Goal: Transaction & Acquisition: Purchase product/service

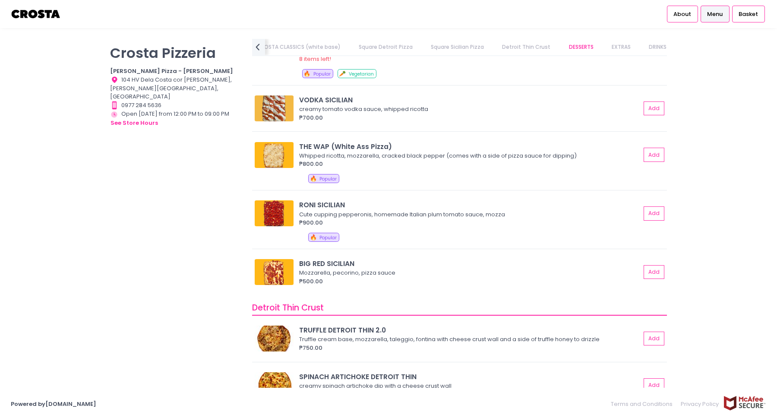
scroll to position [1298, 0]
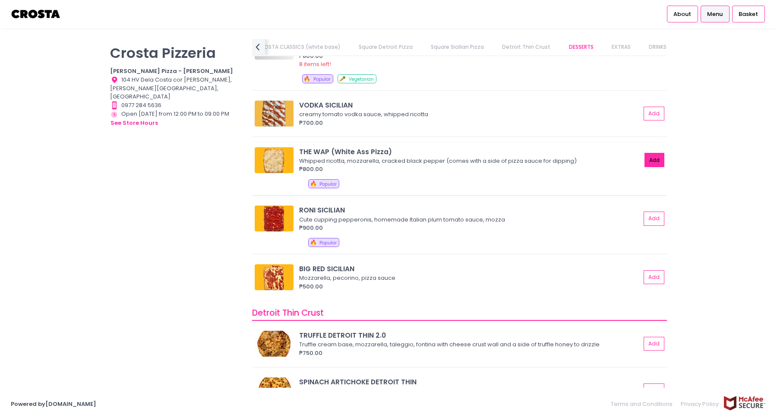
click at [650, 156] on button "Add" at bounding box center [655, 160] width 20 height 14
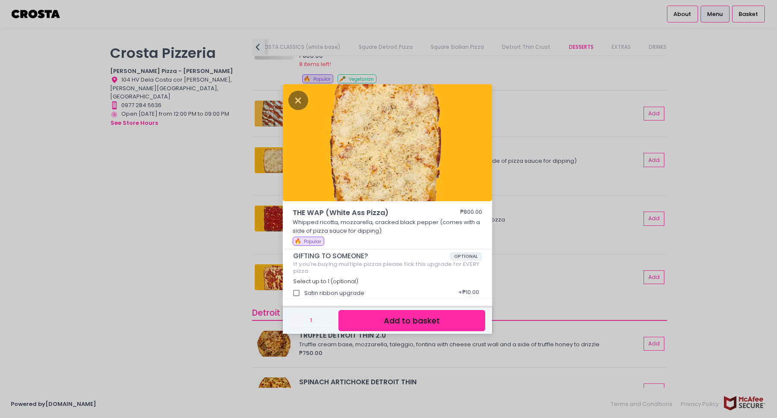
click at [412, 319] on button "Add to basket" at bounding box center [411, 320] width 147 height 21
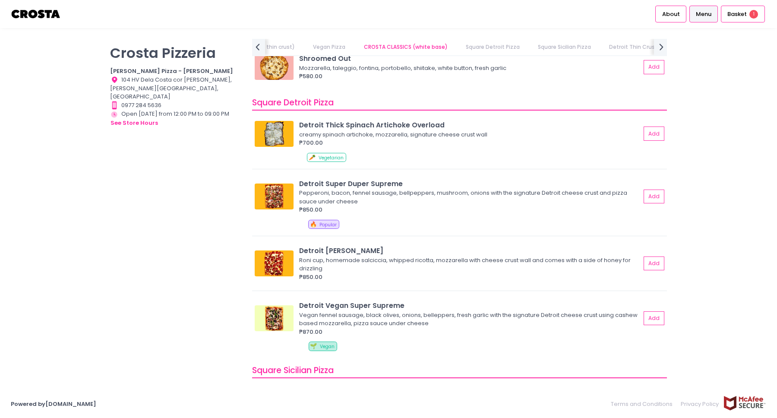
scroll to position [927, 0]
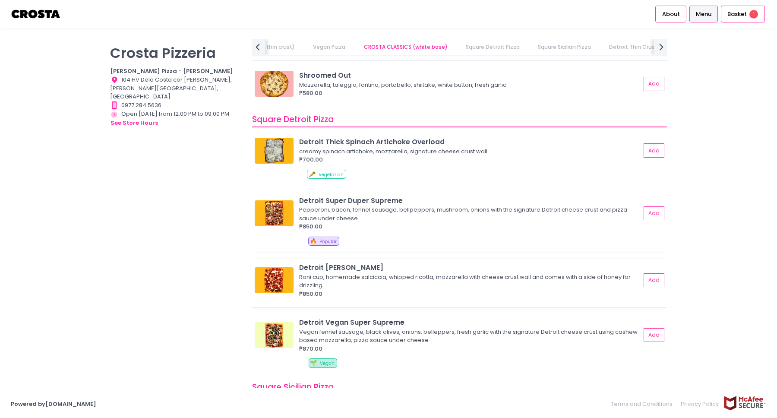
click at [275, 276] on img at bounding box center [274, 280] width 39 height 26
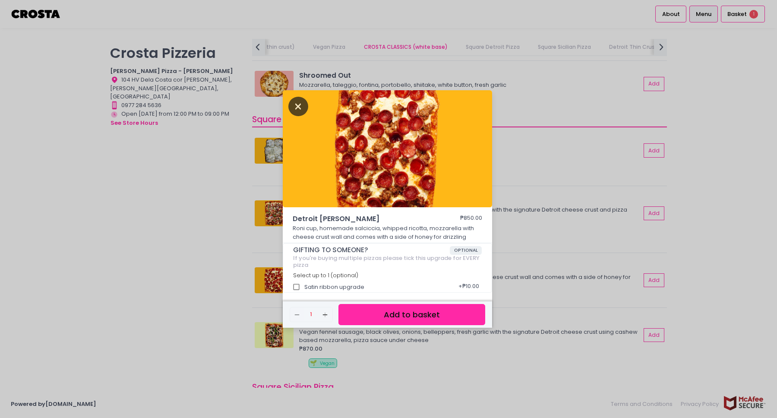
click at [304, 109] on icon "Close" at bounding box center [298, 106] width 20 height 19
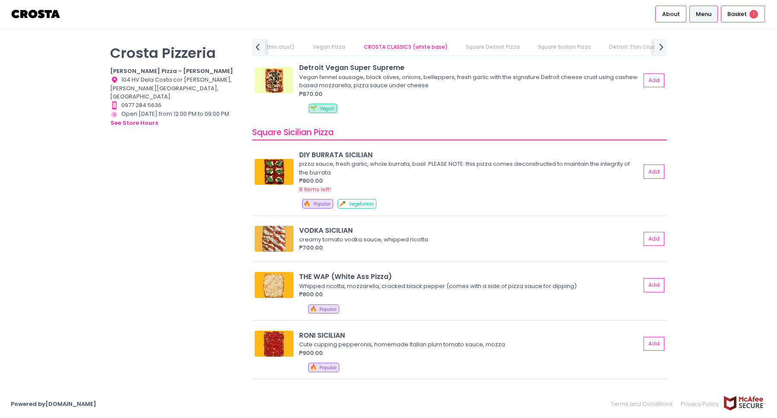
scroll to position [1187, 0]
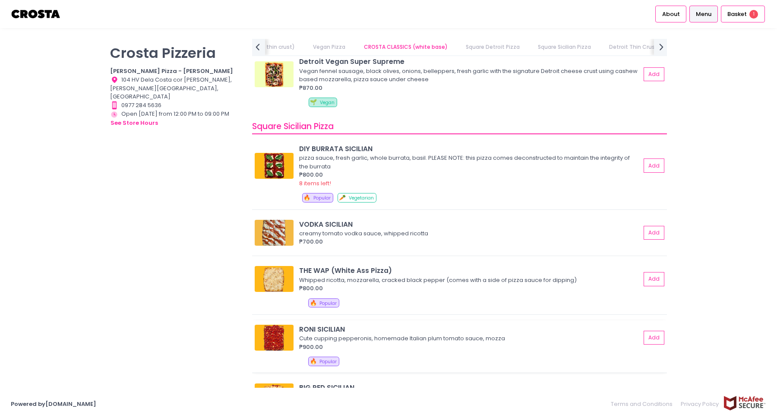
click at [279, 325] on img at bounding box center [274, 338] width 39 height 26
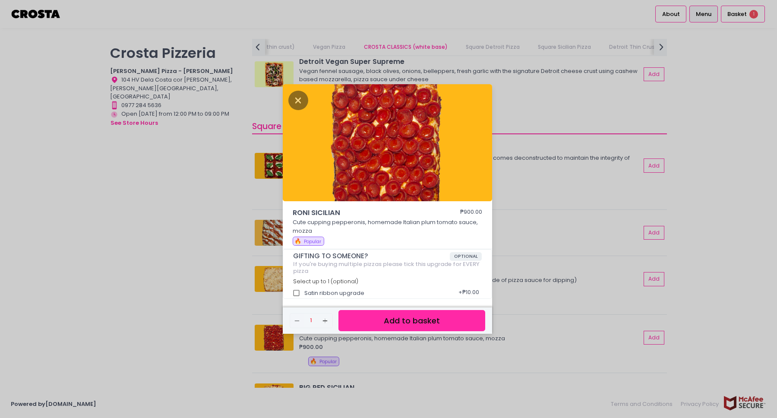
click at [303, 113] on div at bounding box center [387, 144] width 209 height 121
click at [302, 107] on icon "Close" at bounding box center [298, 100] width 20 height 19
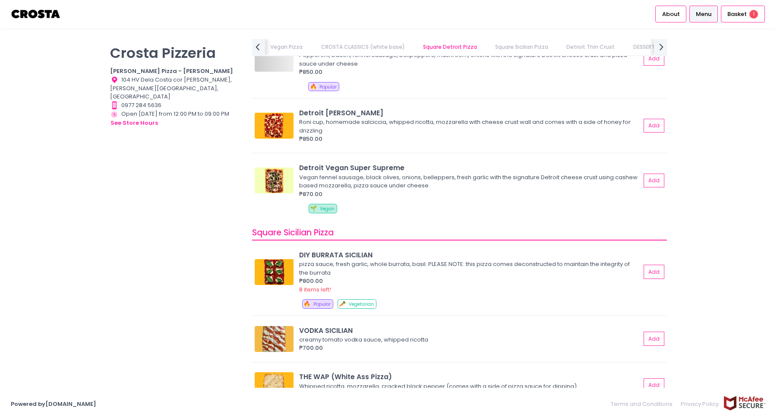
scroll to position [1073, 0]
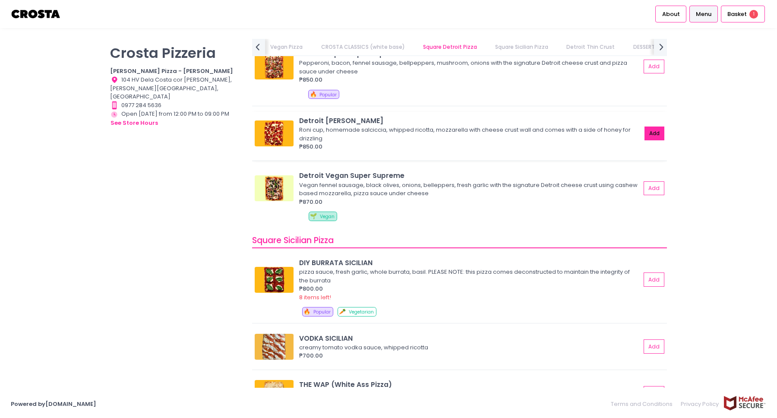
click at [653, 126] on button "Add" at bounding box center [655, 133] width 20 height 14
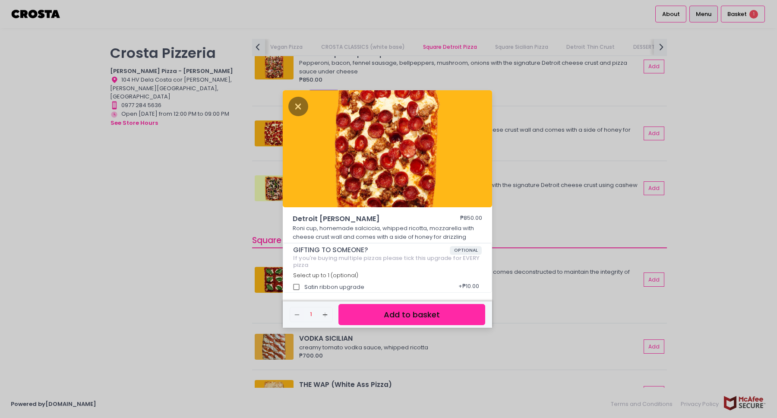
click at [375, 307] on button "Add to basket" at bounding box center [411, 314] width 147 height 21
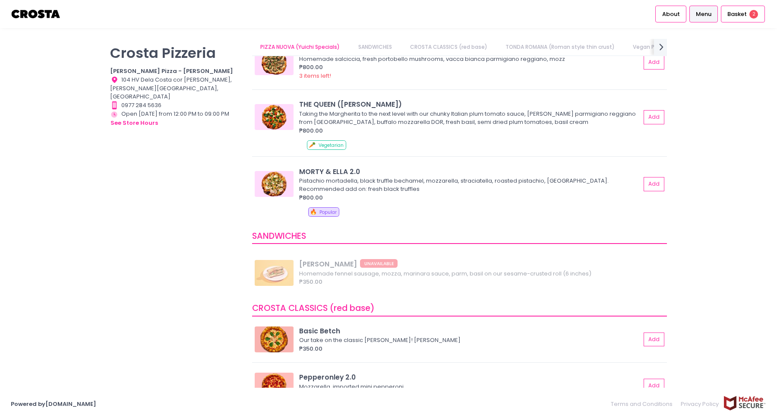
scroll to position [0, 0]
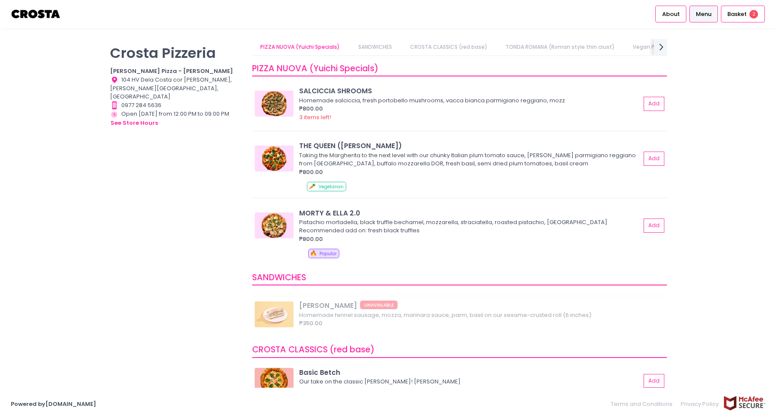
click at [291, 304] on div "HOAGIE ROLL UNAVAILABLE Homemade fennel sausage, mozza, marinara sauce, parm, b…" at bounding box center [459, 317] width 415 height 41
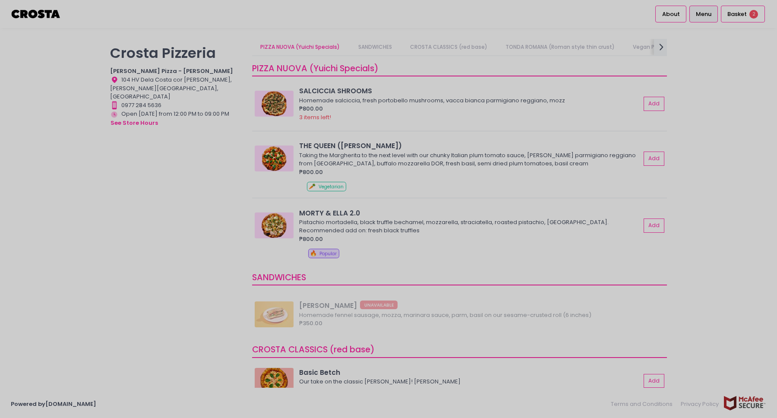
click at [736, 19] on div at bounding box center [388, 209] width 777 height 418
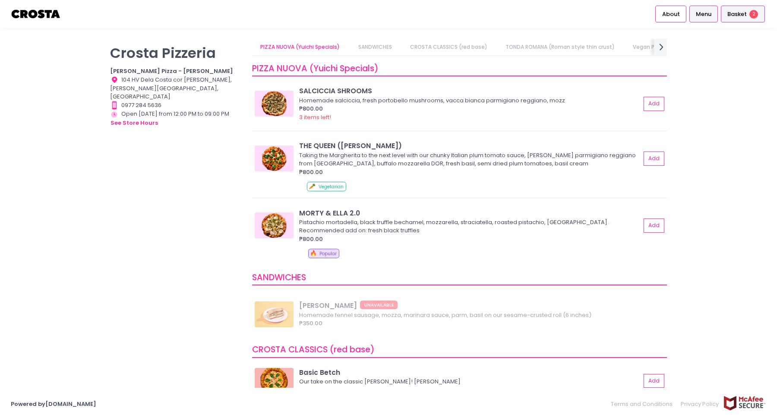
click at [739, 16] on span "Basket" at bounding box center [736, 14] width 19 height 9
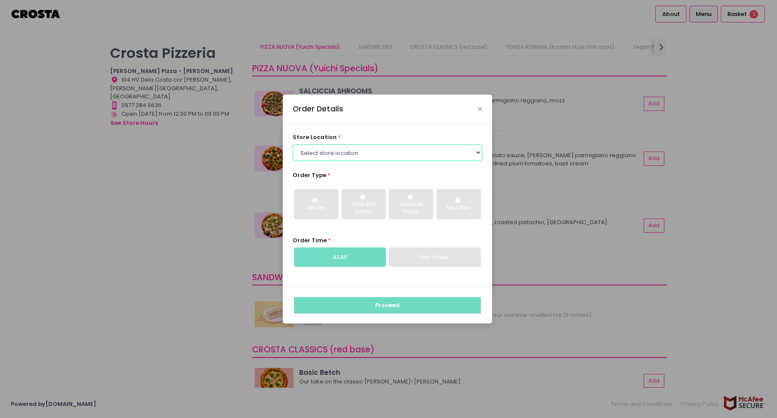
click at [413, 150] on select "Select store location Crosta Pizza - Salcedo Crosta Pizza - San Juan" at bounding box center [388, 152] width 190 height 16
select select "5fabb2e53664a8677beaeb89"
click at [293, 144] on select "Select store location Crosta Pizza - Salcedo Crosta Pizza - San Juan" at bounding box center [388, 152] width 190 height 16
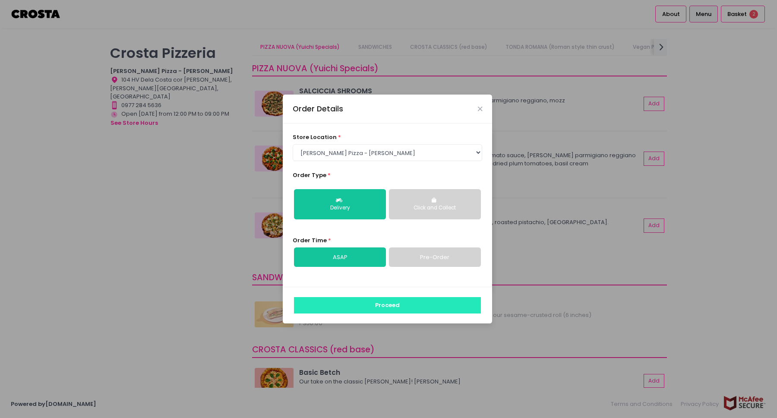
click at [352, 302] on button "Proceed" at bounding box center [387, 305] width 187 height 16
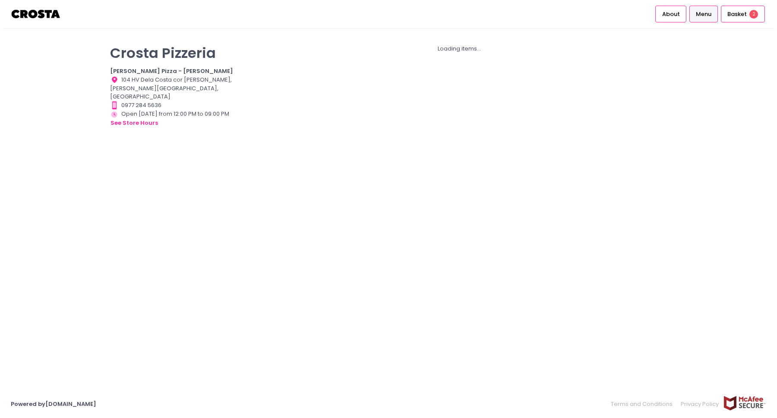
click at [512, 139] on div "Loading items..." at bounding box center [460, 205] width 426 height 332
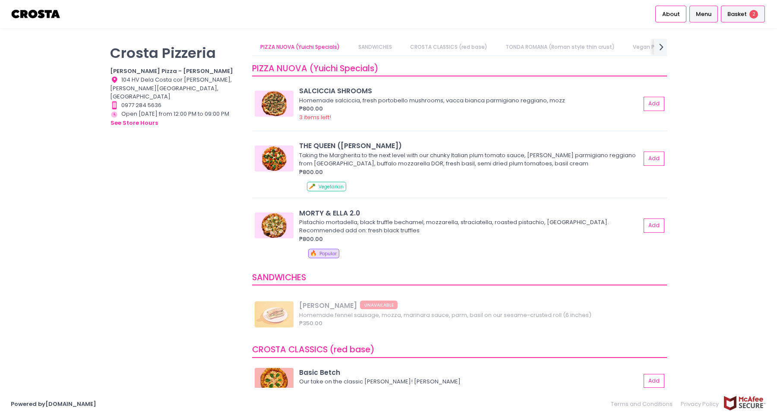
click at [741, 18] on div "Basket 2" at bounding box center [743, 14] width 44 height 17
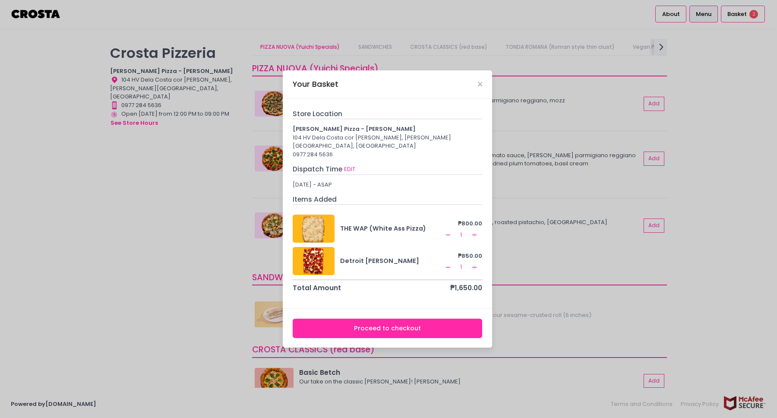
click at [389, 321] on button "Proceed to checkout" at bounding box center [388, 328] width 190 height 19
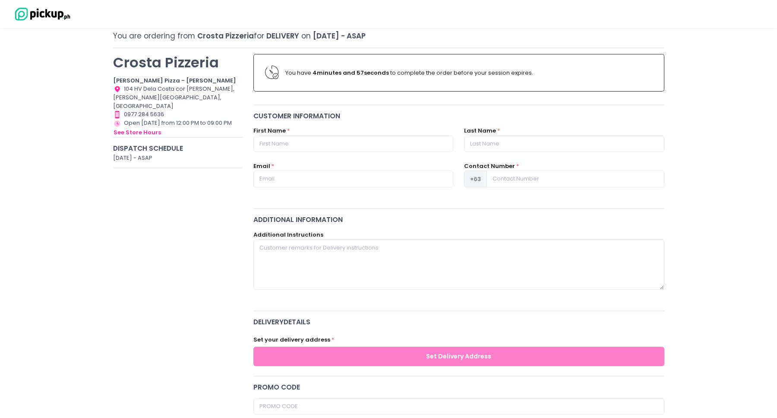
scroll to position [42, 0]
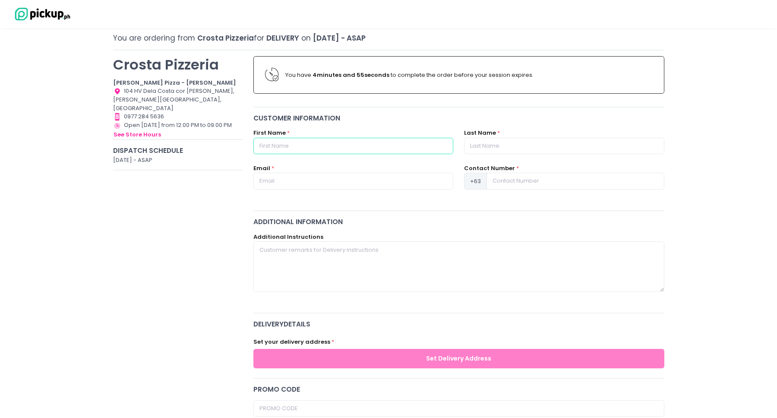
click at [361, 149] on input "text" at bounding box center [353, 146] width 200 height 16
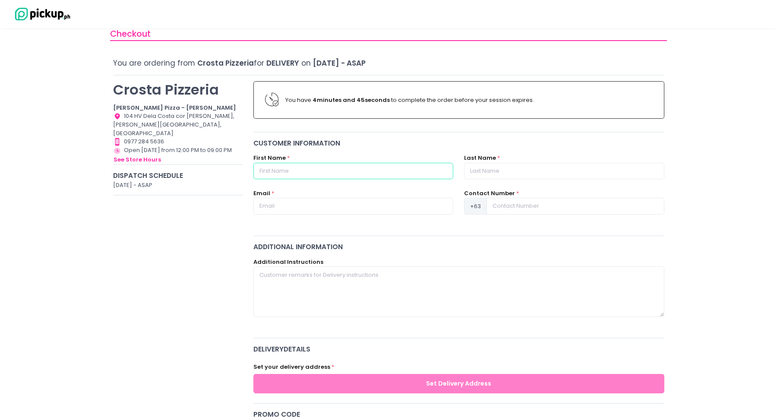
scroll to position [0, 0]
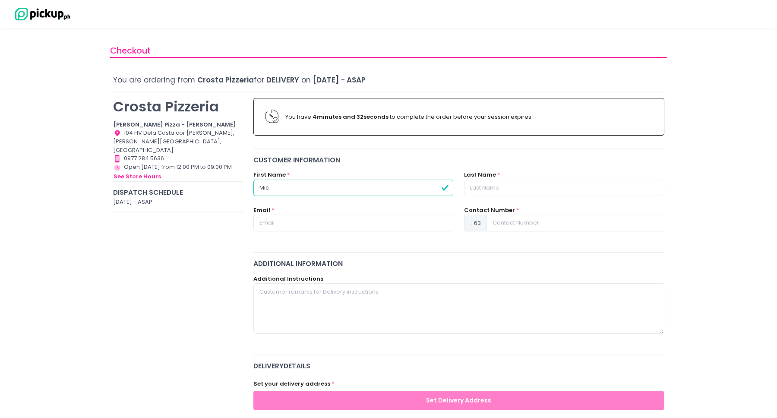
type input "[PERSON_NAME]"
type input "[EMAIL_ADDRESS][DOMAIN_NAME]"
type input "09975177883"
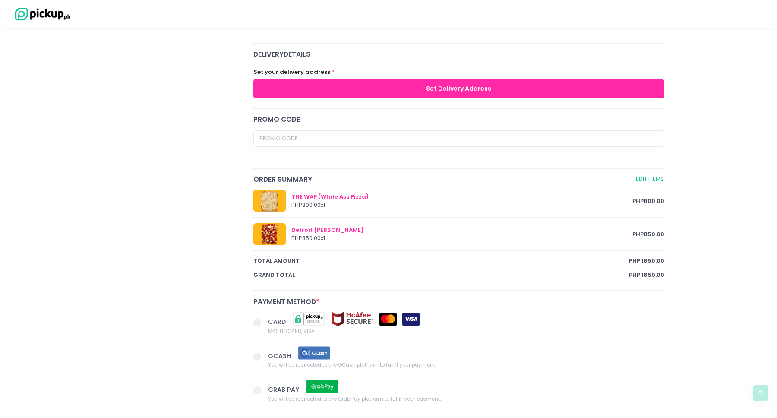
scroll to position [305, 0]
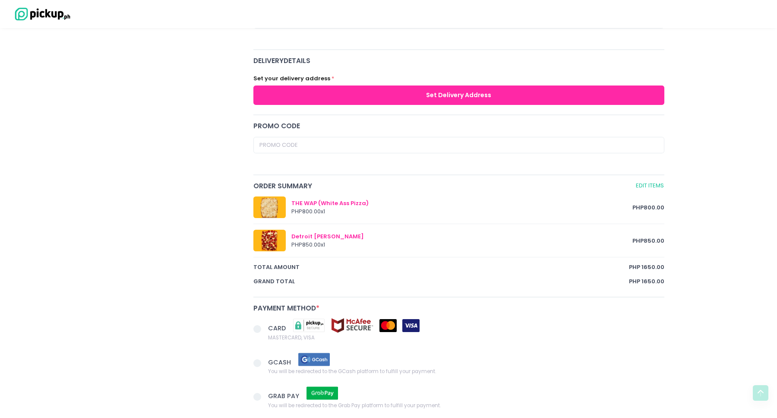
click at [452, 98] on button "Set Delivery Address" at bounding box center [458, 94] width 411 height 19
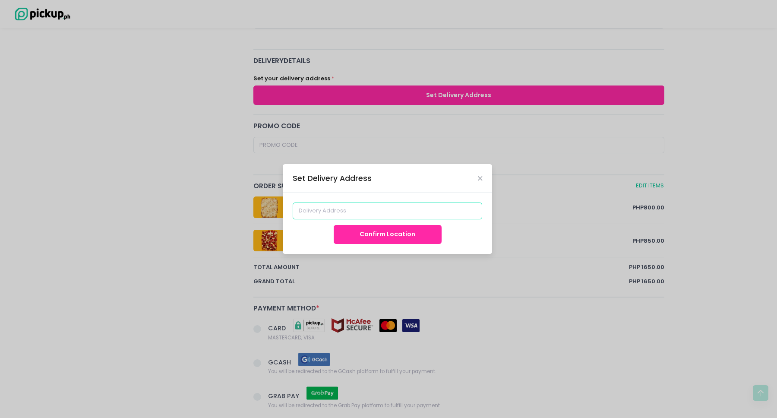
click at [369, 212] on input at bounding box center [388, 210] width 190 height 16
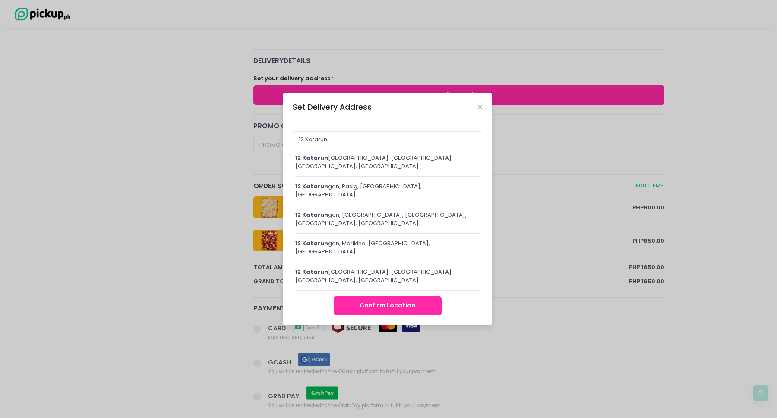
click at [389, 177] on div "12 Katarun gan, [GEOGRAPHIC_DATA], [GEOGRAPHIC_DATA], [GEOGRAPHIC_DATA]" at bounding box center [387, 165] width 184 height 23
type input "[STREET_ADDRESS]"
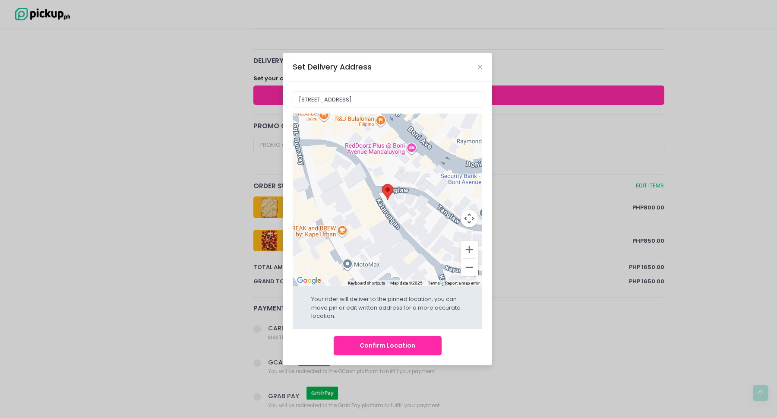
click at [374, 348] on button "Confirm Location" at bounding box center [388, 345] width 108 height 19
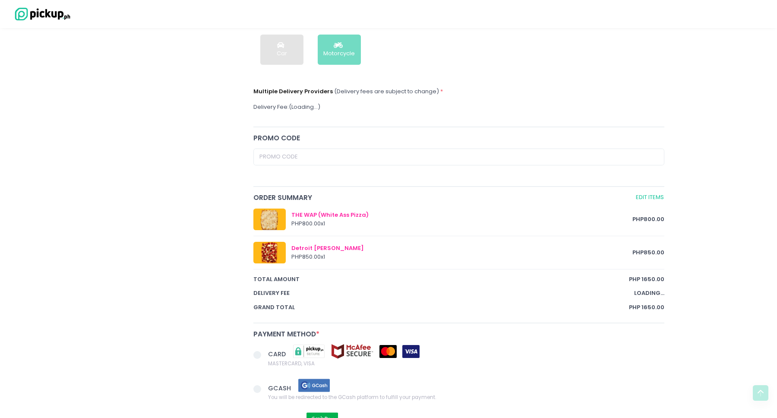
scroll to position [185, 0]
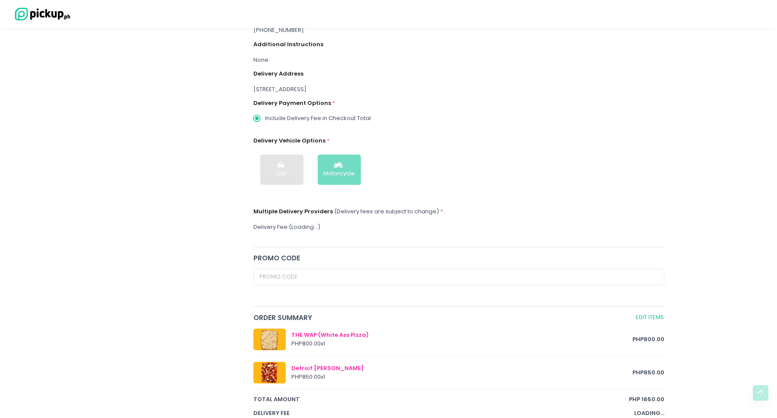
click at [295, 251] on div "You have 4 minutes and 5 seconds to complete the order before your session expi…" at bounding box center [459, 259] width 422 height 704
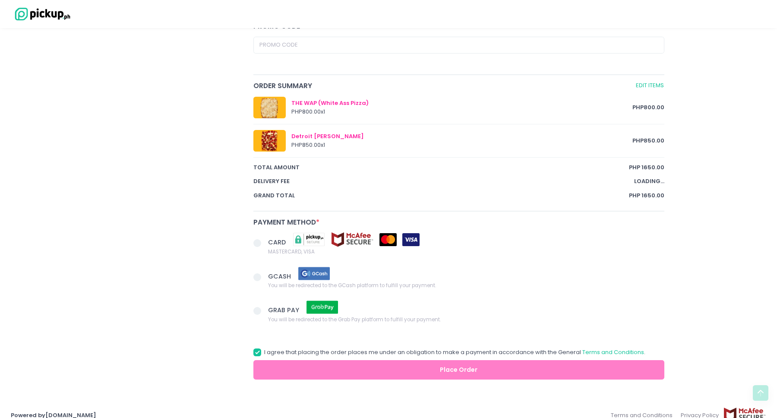
scroll to position [428, 0]
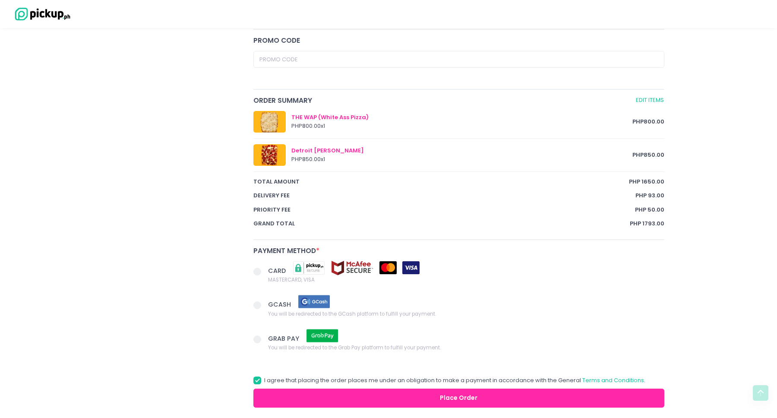
click at [262, 270] on span at bounding box center [260, 272] width 15 height 12
click at [264, 270] on input "CARD MASTERCARD, VISA" at bounding box center [267, 270] width 6 height 6
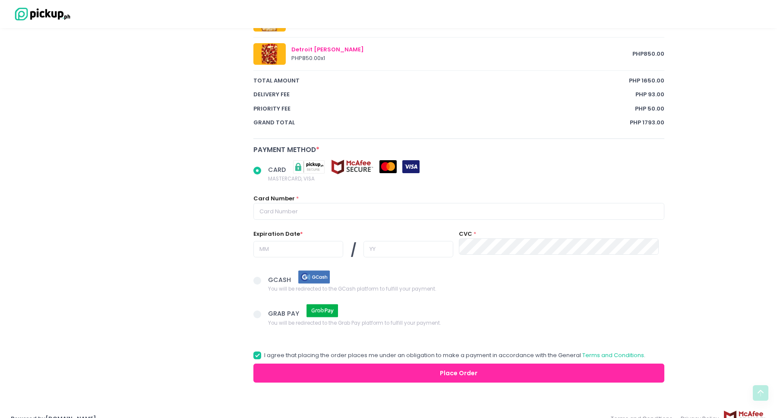
scroll to position [544, 0]
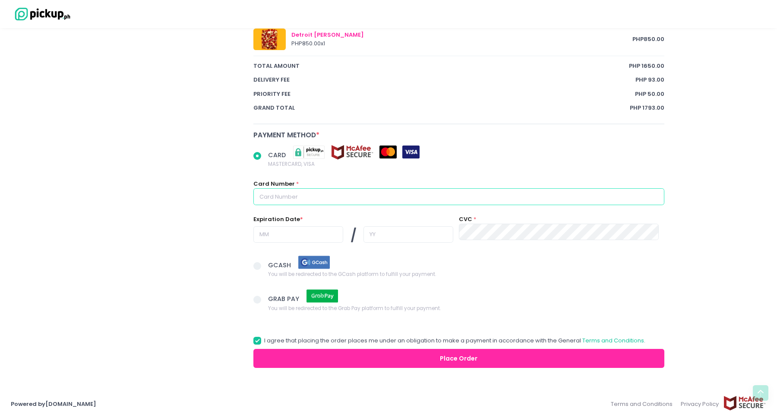
click at [282, 197] on input "text" at bounding box center [458, 196] width 411 height 16
paste input "[CREDIT_CARD_NUMBER]"
radio input "true"
type input "[CREDIT_CARD_NUMBER]"
click at [277, 230] on input "text" at bounding box center [298, 234] width 90 height 16
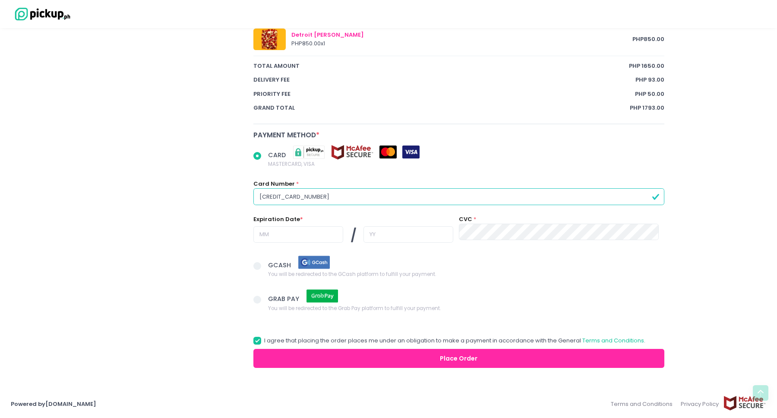
click at [320, 196] on input "[CREDIT_CARD_NUMBER]" at bounding box center [458, 196] width 411 height 16
paste input "59401741"
radio input "true"
type input "[CREDIT_CARD_NUMBER]"
click at [268, 233] on input "text" at bounding box center [298, 234] width 90 height 16
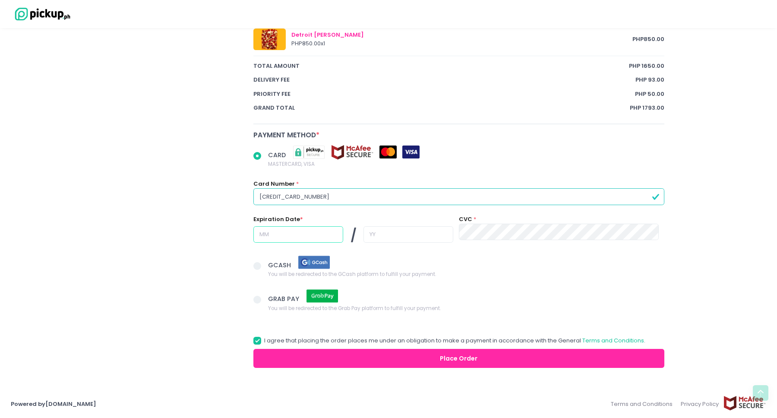
radio input "true"
type input "0"
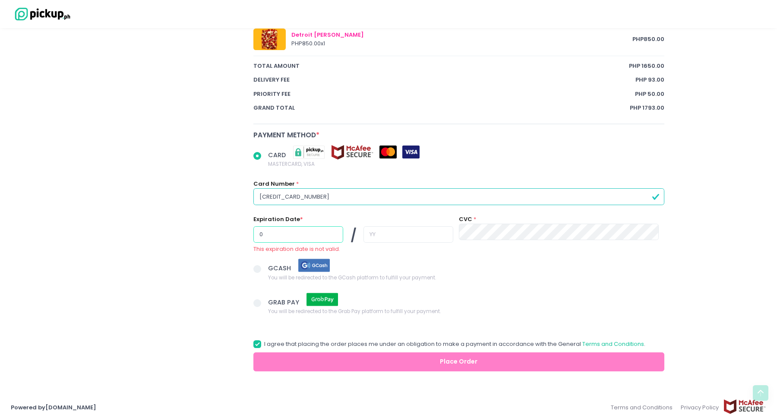
radio input "true"
type input "02"
radio input "true"
type input "0"
radio input "true"
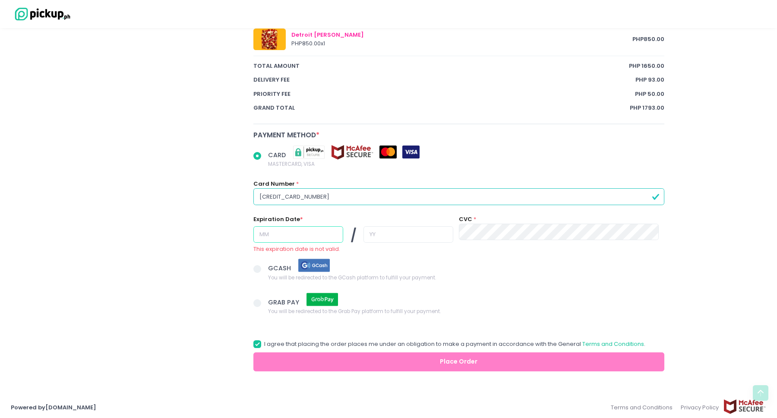
radio input "true"
type input "0"
radio input "true"
type input "02"
radio input "true"
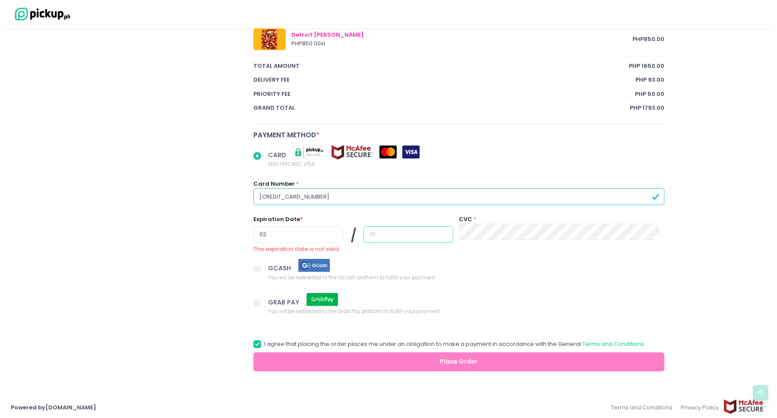
type input "3"
radio input "true"
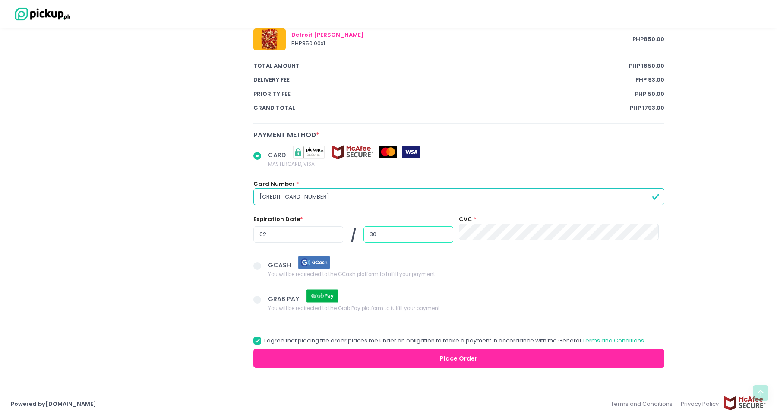
type input "30"
click at [346, 361] on button "Place Order" at bounding box center [458, 358] width 411 height 19
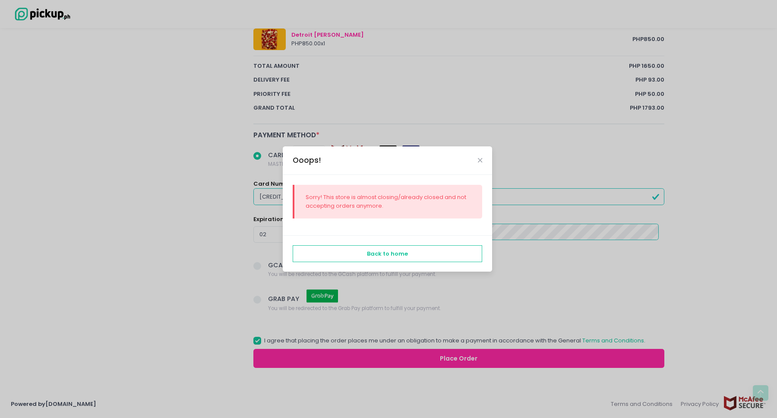
click at [483, 159] on div "Ooops!" at bounding box center [387, 160] width 209 height 28
click at [481, 159] on icon "Close" at bounding box center [480, 160] width 4 height 6
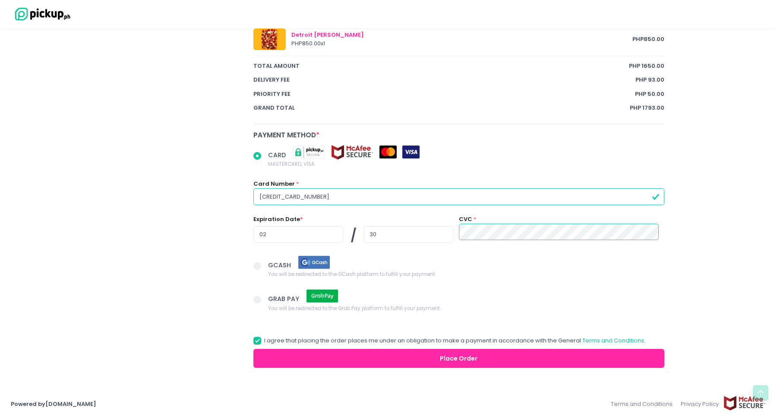
click at [293, 366] on button "Place Order" at bounding box center [458, 358] width 411 height 19
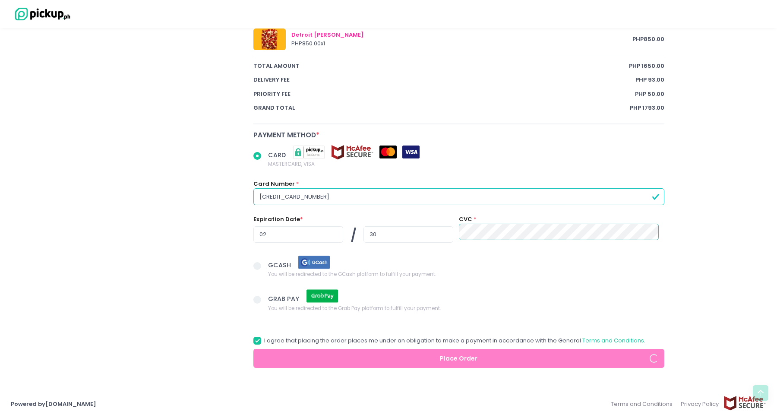
radio input "true"
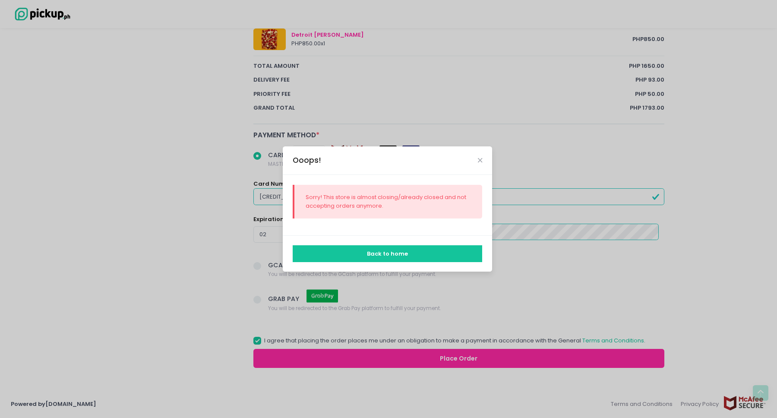
click at [382, 251] on button "Back to home" at bounding box center [388, 253] width 190 height 16
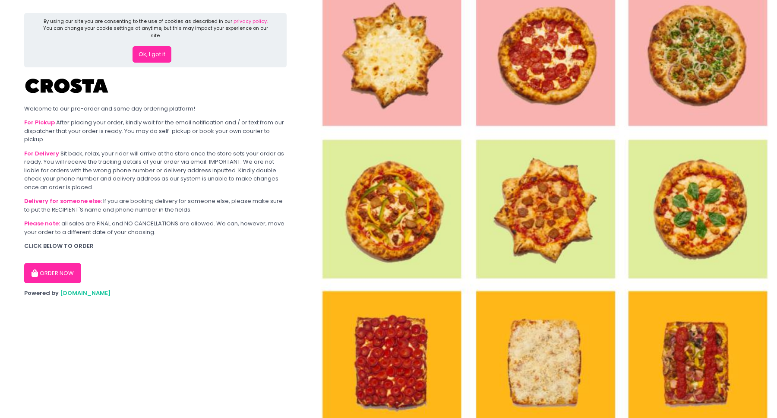
click at [55, 266] on button "ORDER NOW" at bounding box center [52, 273] width 57 height 21
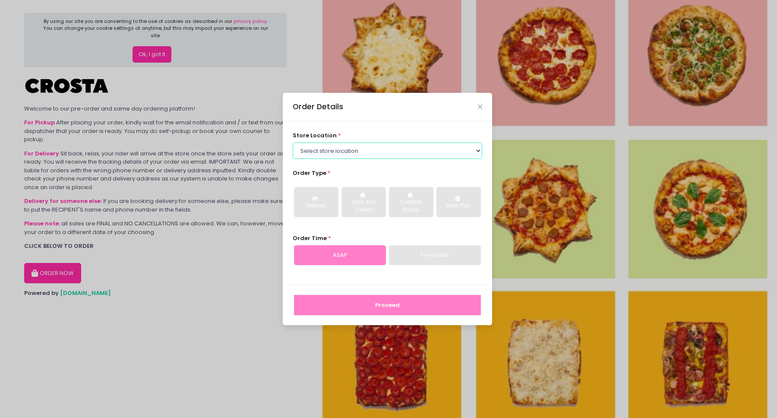
click at [409, 152] on select "Select store location Crosta Pizza - Salcedo Crosta Pizza - San Juan" at bounding box center [388, 150] width 190 height 16
select select "65090bae48156caed44a5eb4"
click at [293, 142] on select "Select store location Crosta Pizza - Salcedo Crosta Pizza - San Juan" at bounding box center [388, 150] width 190 height 16
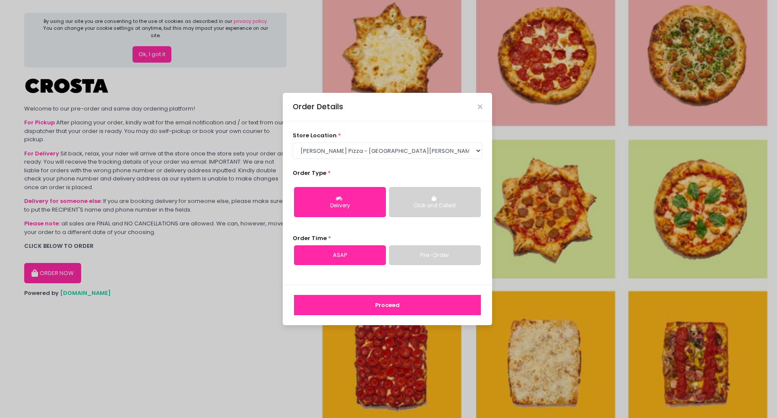
click at [346, 205] on div "Delivery" at bounding box center [340, 206] width 80 height 8
click at [357, 303] on button "Proceed" at bounding box center [387, 305] width 187 height 21
